Goal: Task Accomplishment & Management: Manage account settings

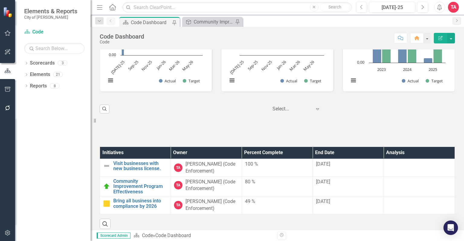
scroll to position [812, 0]
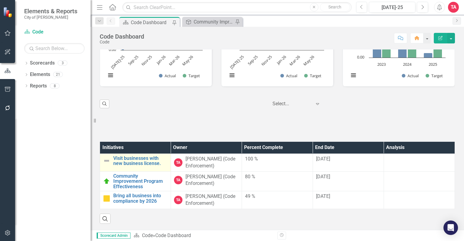
click at [107, 160] on img at bounding box center [106, 160] width 7 height 7
click at [108, 161] on img at bounding box center [106, 160] width 7 height 7
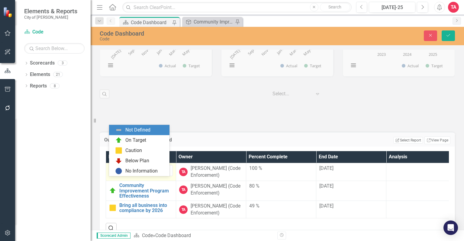
click at [122, 174] on icon "Expand" at bounding box center [122, 171] width 6 height 5
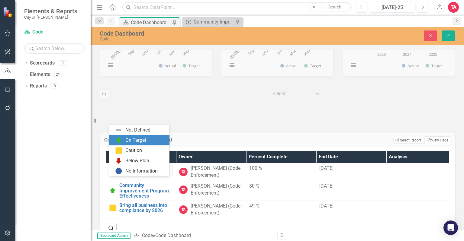
click at [124, 140] on div "On Target" at bounding box center [140, 140] width 51 height 7
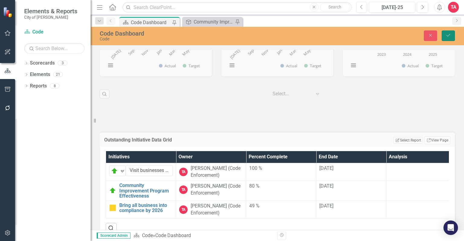
click at [447, 35] on icon "Save" at bounding box center [447, 35] width 5 height 4
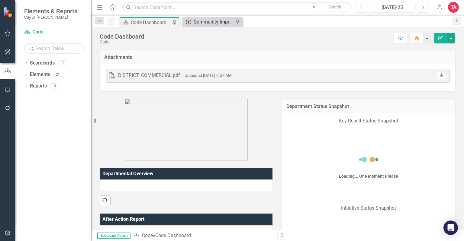
click at [193, 21] on link "Objective Community Improvement Program Inspections." at bounding box center [209, 22] width 50 height 8
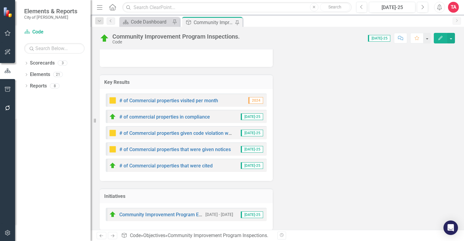
scroll to position [101, 0]
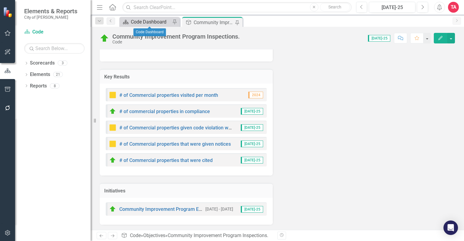
click at [156, 21] on div "Code Dashboard" at bounding box center [151, 22] width 40 height 8
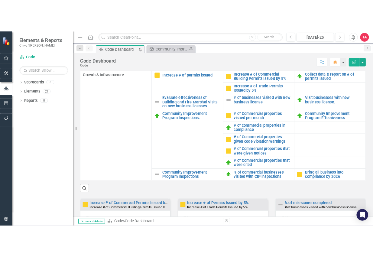
scroll to position [302, 0]
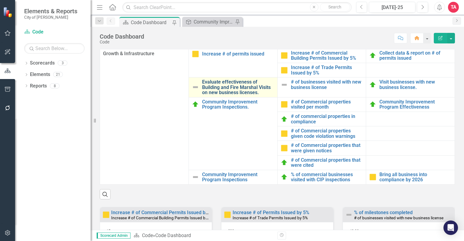
click at [227, 95] on link "Evaluate effectiveness of Building and Fire Marshal Visits on new business lice…" at bounding box center [238, 87] width 72 height 16
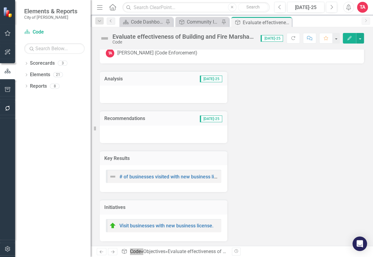
scroll to position [21, 0]
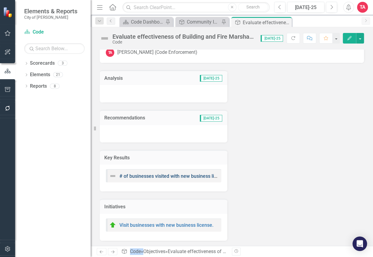
click at [161, 175] on link "# of businesses visited with new business license" at bounding box center [173, 176] width 108 height 6
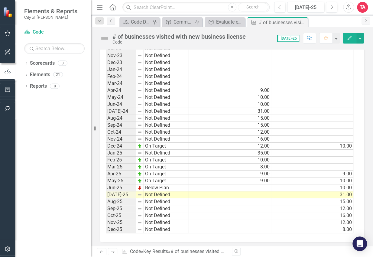
scroll to position [557, 0]
click at [261, 191] on td at bounding box center [230, 194] width 82 height 7
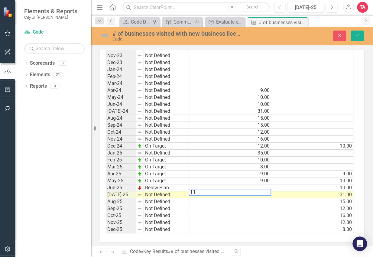
type textarea "11"
click at [262, 184] on td at bounding box center [230, 187] width 82 height 7
click at [261, 184] on td at bounding box center [230, 187] width 82 height 7
type textarea "11"
click at [142, 185] on img at bounding box center [139, 187] width 5 height 5
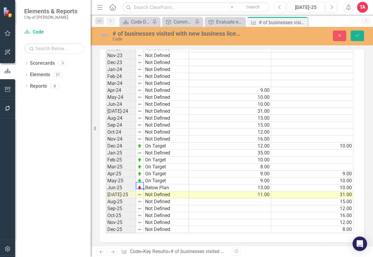
click at [142, 185] on img at bounding box center [139, 187] width 5 height 5
click at [140, 185] on img at bounding box center [139, 187] width 5 height 5
click at [155, 184] on td "Below Plan" at bounding box center [166, 187] width 45 height 7
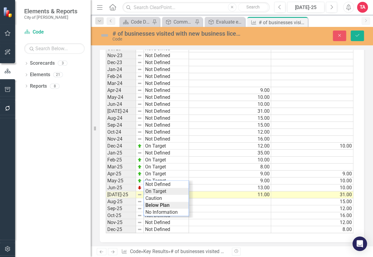
click at [155, 190] on div "Period Status Actual Target Jan-22 Not Defined Feb-22 Not Defined Mar-22 Not De…" at bounding box center [229, 62] width 247 height 341
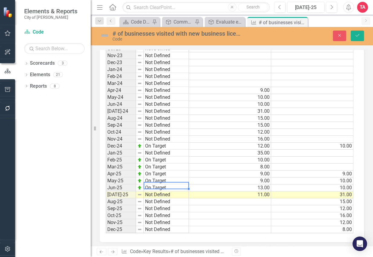
click at [150, 192] on td "Not Defined" at bounding box center [166, 194] width 45 height 7
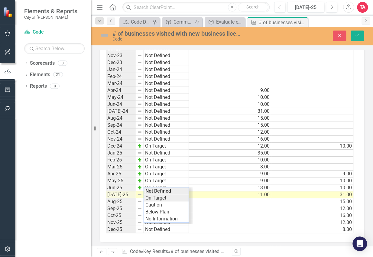
type textarea "On Target"
click at [151, 198] on div "Period Status Actual Target Jan-22 Not Defined Feb-22 Not Defined Mar-22 Not De…" at bounding box center [229, 62] width 247 height 341
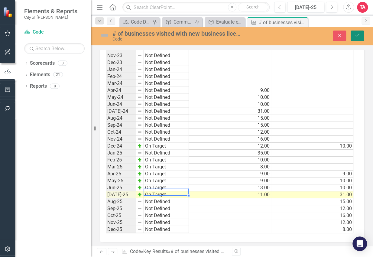
click at [358, 36] on icon "Save" at bounding box center [356, 35] width 5 height 4
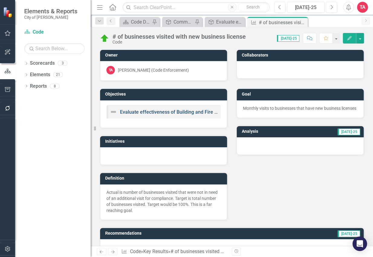
click at [128, 112] on link "Evaluate effectiveness of Building and Fire Marshal Visits on new business lice…" at bounding box center [211, 112] width 183 height 6
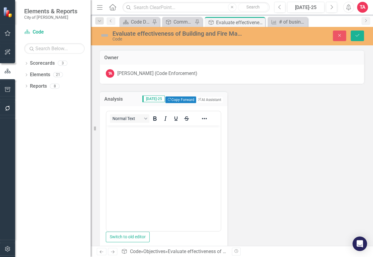
click at [118, 34] on div "Evaluate effectiveness of Building and Fire Marshal Visits on new business lice…" at bounding box center [177, 33] width 131 height 7
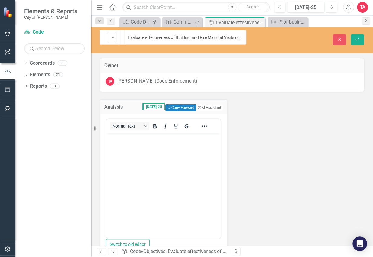
click at [114, 36] on icon "Expand" at bounding box center [113, 37] width 6 height 5
click at [357, 37] on button "Save" at bounding box center [356, 39] width 13 height 11
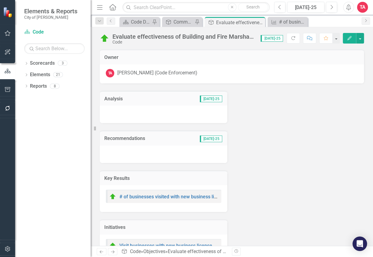
scroll to position [21, 0]
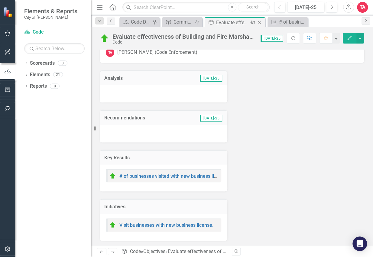
click at [259, 22] on icon "Close" at bounding box center [259, 22] width 6 height 5
click at [285, 21] on icon at bounding box center [285, 22] width 3 height 3
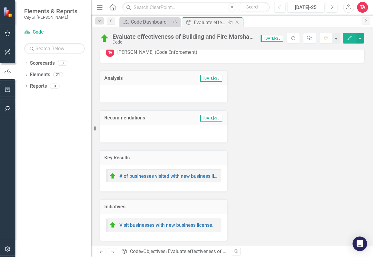
click at [236, 20] on icon "Close" at bounding box center [237, 22] width 6 height 5
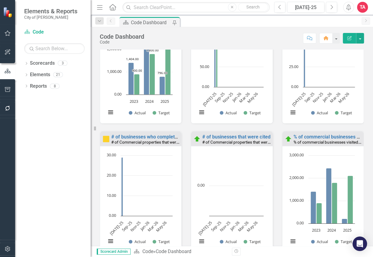
click at [114, 6] on icon "Home" at bounding box center [112, 7] width 8 height 6
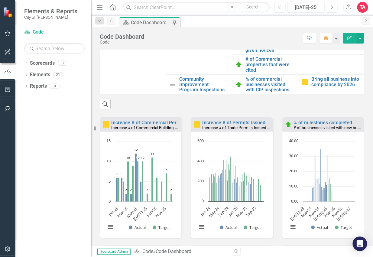
scroll to position [423, 0]
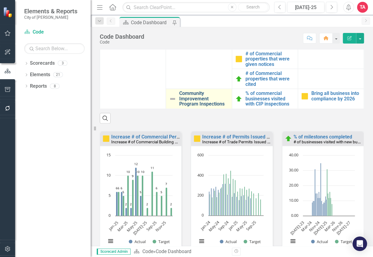
click at [194, 108] on div "Categories Objectives Key Results Initiatives Growth & Infrastructure Increase …" at bounding box center [232, 19] width 264 height 207
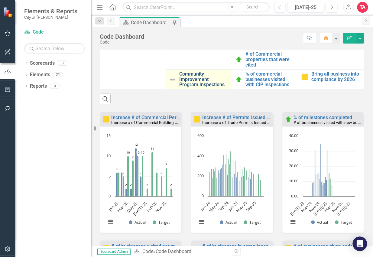
scroll to position [453, 0]
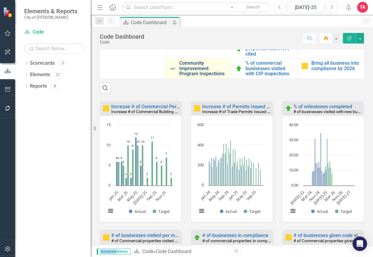
click at [193, 76] on link "Community Improvement Program Inspections" at bounding box center [203, 68] width 49 height 16
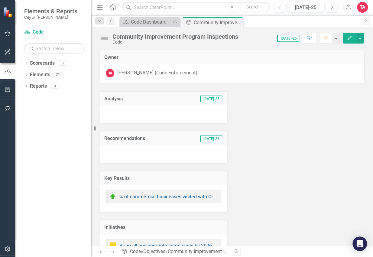
click at [118, 37] on div "Community Improvement Program Inspections" at bounding box center [175, 36] width 126 height 7
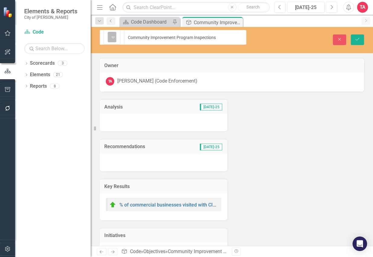
click at [112, 35] on icon "Expand" at bounding box center [113, 37] width 6 height 5
click at [357, 37] on icon "Save" at bounding box center [356, 39] width 5 height 4
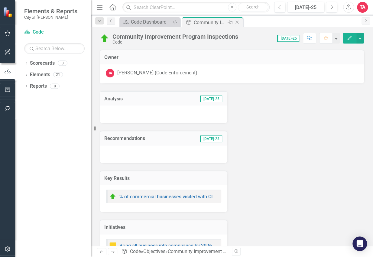
click at [237, 21] on icon "Close" at bounding box center [237, 22] width 6 height 5
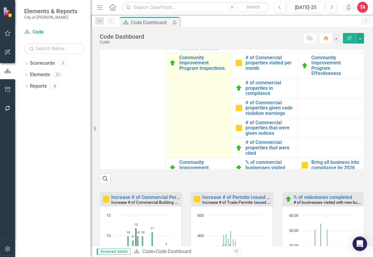
scroll to position [332, 0]
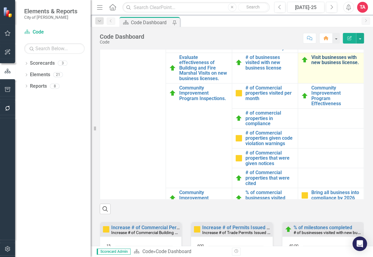
click at [319, 65] on link "Visit businesses with new business license." at bounding box center [335, 60] width 49 height 11
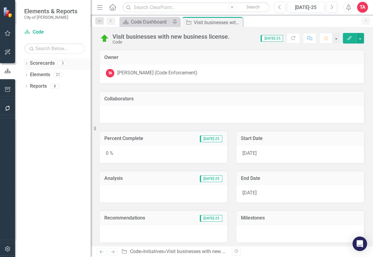
click at [49, 63] on link "Scorecards" at bounding box center [42, 63] width 25 height 7
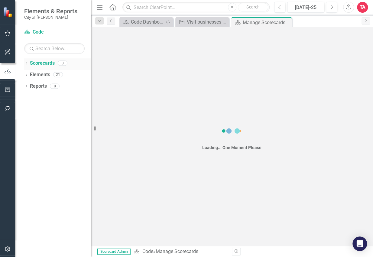
click at [49, 63] on link "Scorecards" at bounding box center [42, 63] width 25 height 7
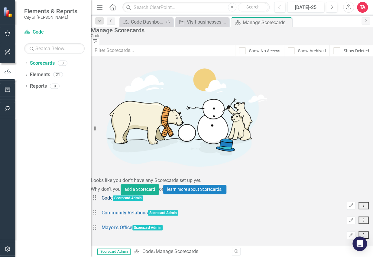
click at [113, 195] on link "Code" at bounding box center [106, 198] width 11 height 7
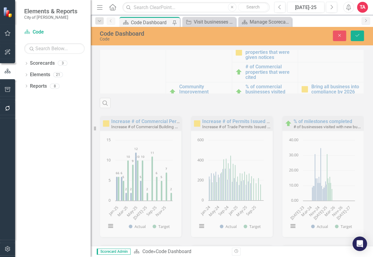
scroll to position [483, 0]
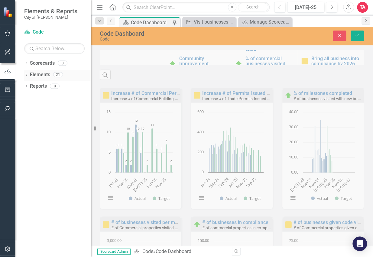
click at [46, 75] on link "Elements" at bounding box center [40, 74] width 20 height 7
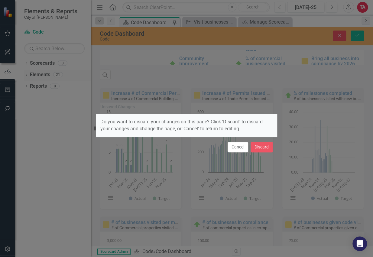
click at [46, 75] on div "Unsaved Changes Do you want to discard your changes on this page? Click 'Discar…" at bounding box center [186, 128] width 373 height 257
click at [259, 149] on button "Discard" at bounding box center [261, 147] width 22 height 11
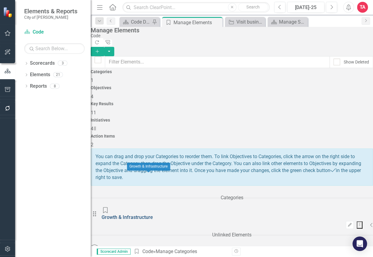
click at [127, 214] on link "Growth & Infrastructure" at bounding box center [126, 217] width 51 height 6
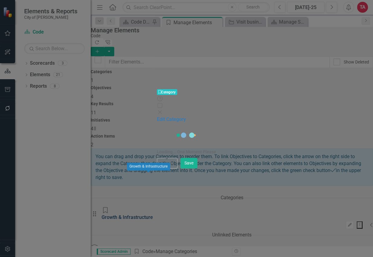
click at [127, 173] on div "Category Category Help Maximize Close Edit Category Loading... One Moment Pleas…" at bounding box center [186, 128] width 373 height 257
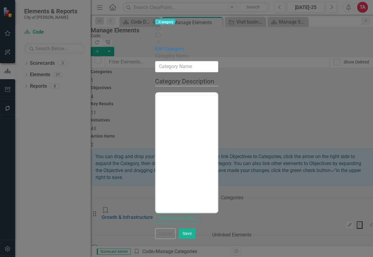
type input "Growth & Infrastructure"
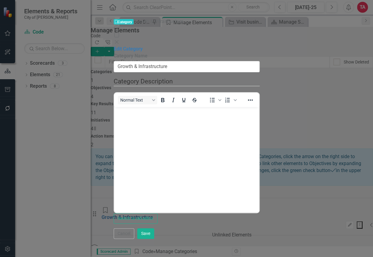
click at [120, 40] on icon "Close" at bounding box center [117, 42] width 6 height 5
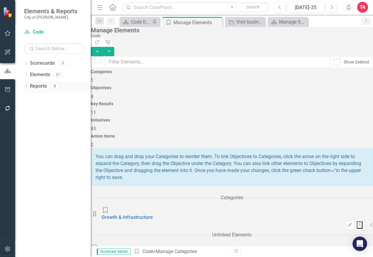
click at [43, 86] on link "Reports" at bounding box center [38, 86] width 17 height 7
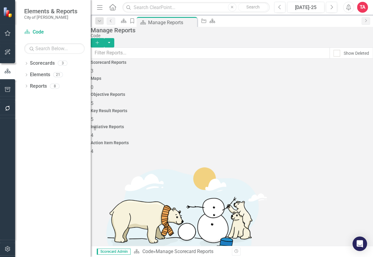
click at [260, 18] on div "Scorecard Category Scorecard Manage Reports Pin Close Initiative Scorecard" at bounding box center [238, 22] width 240 height 10
click at [114, 6] on icon "Home" at bounding box center [112, 7] width 8 height 6
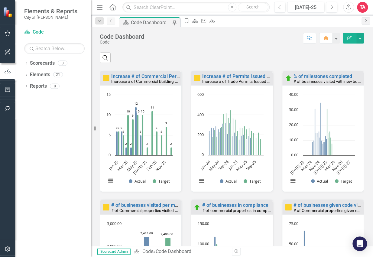
scroll to position [0, 0]
